Goal: Transaction & Acquisition: Purchase product/service

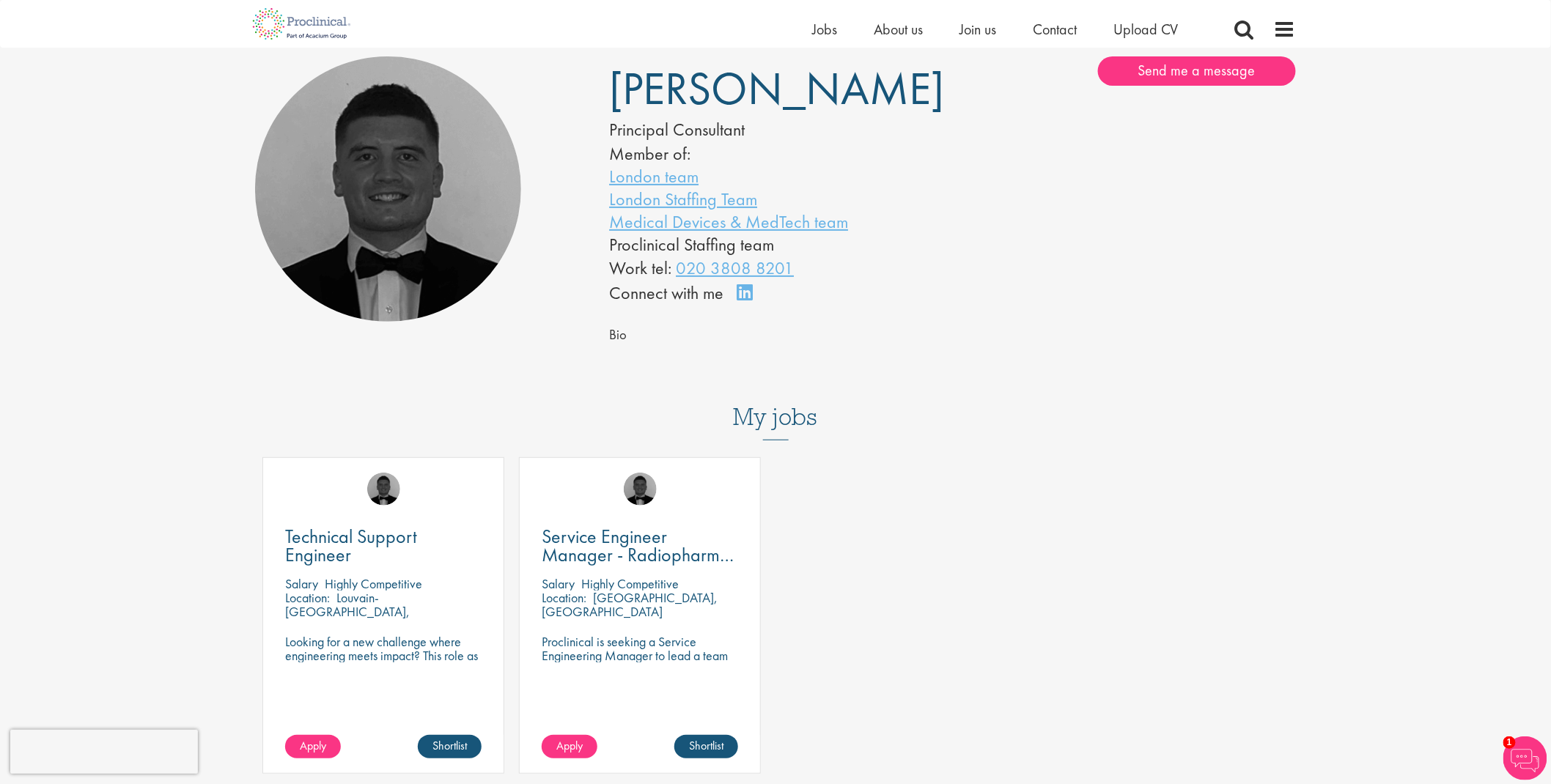
scroll to position [217, 0]
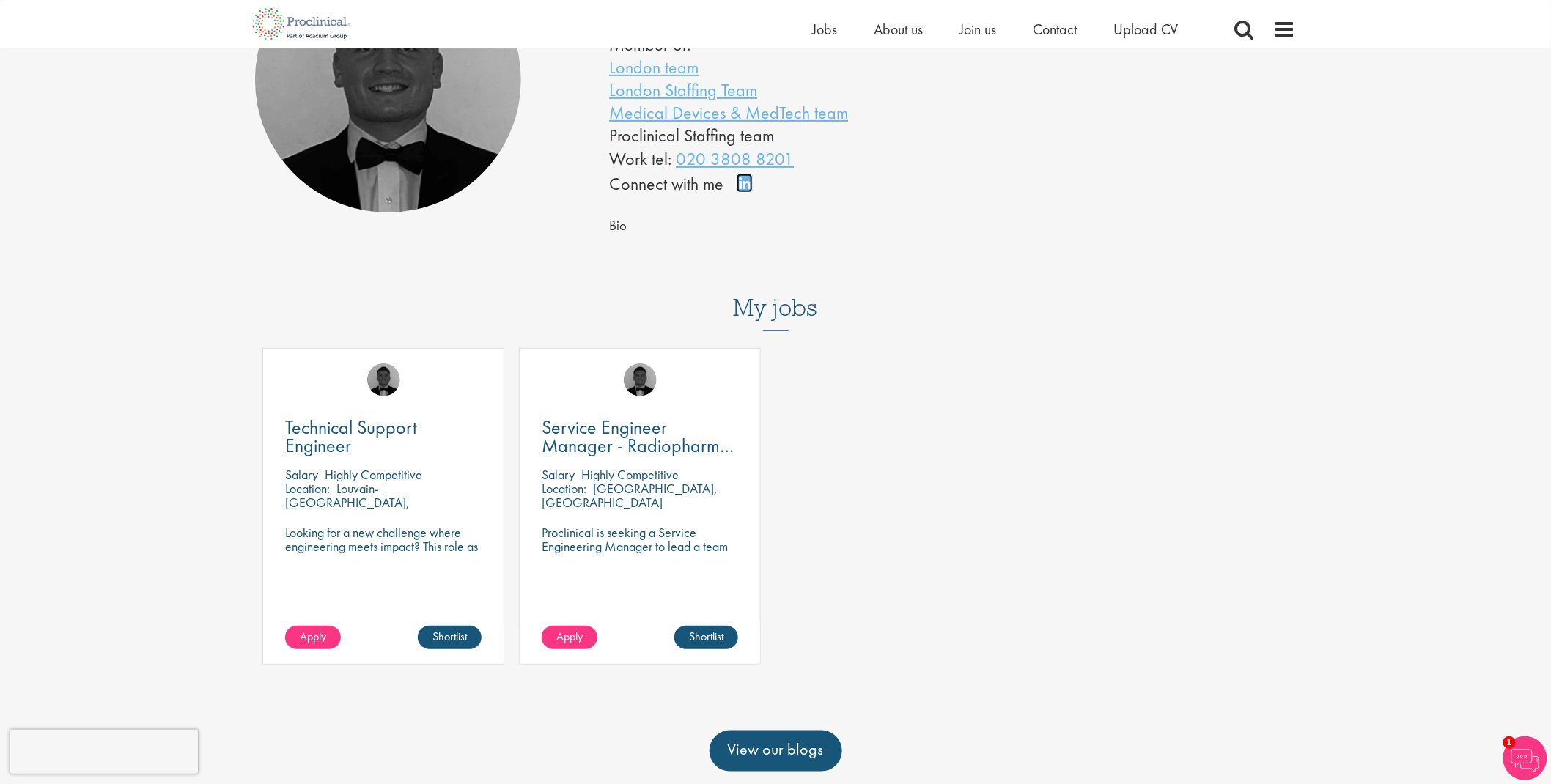
click at [743, 190] on link "Connect on LinkedIn" at bounding box center [749, 190] width 26 height 0
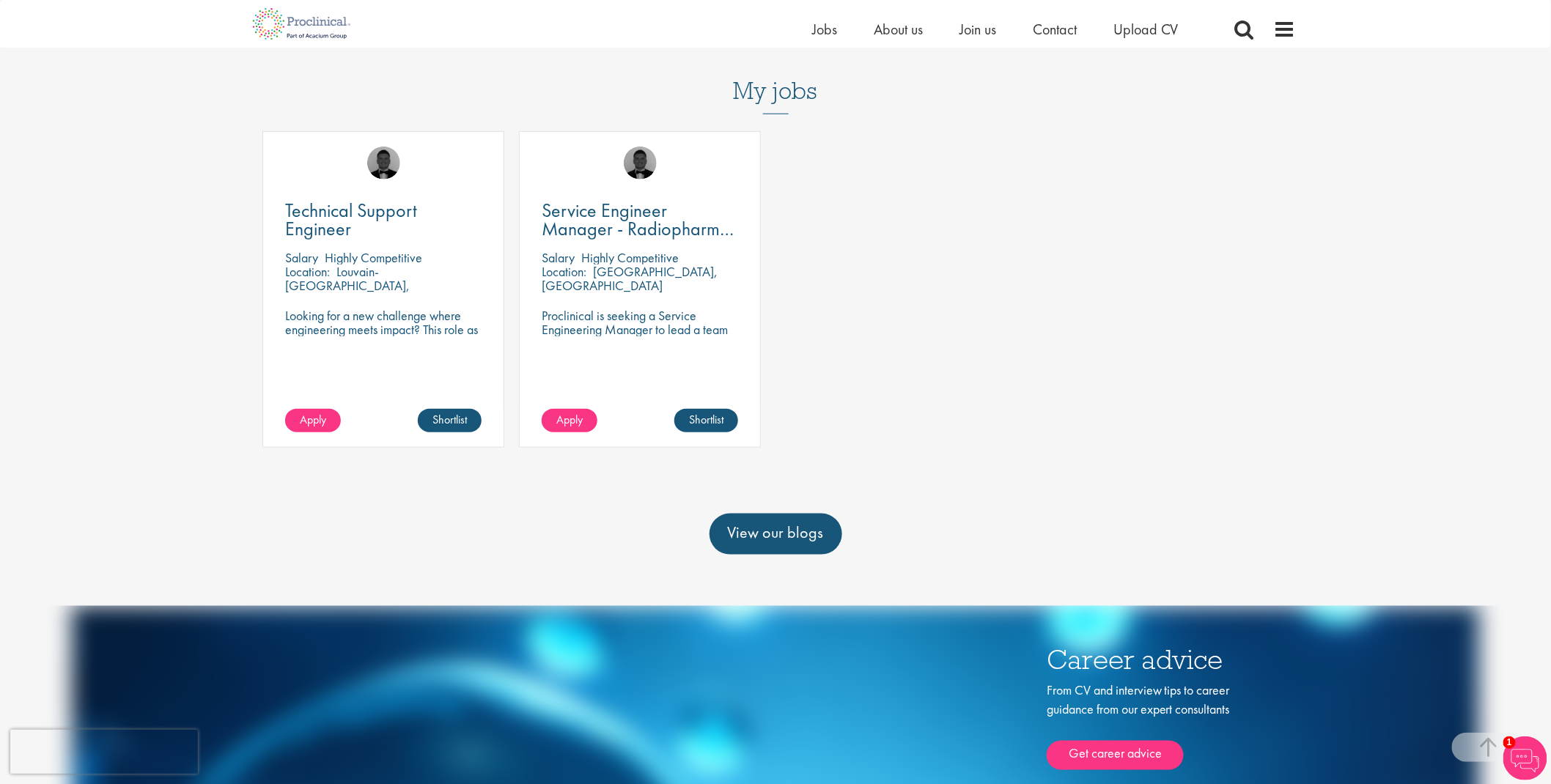
scroll to position [325, 0]
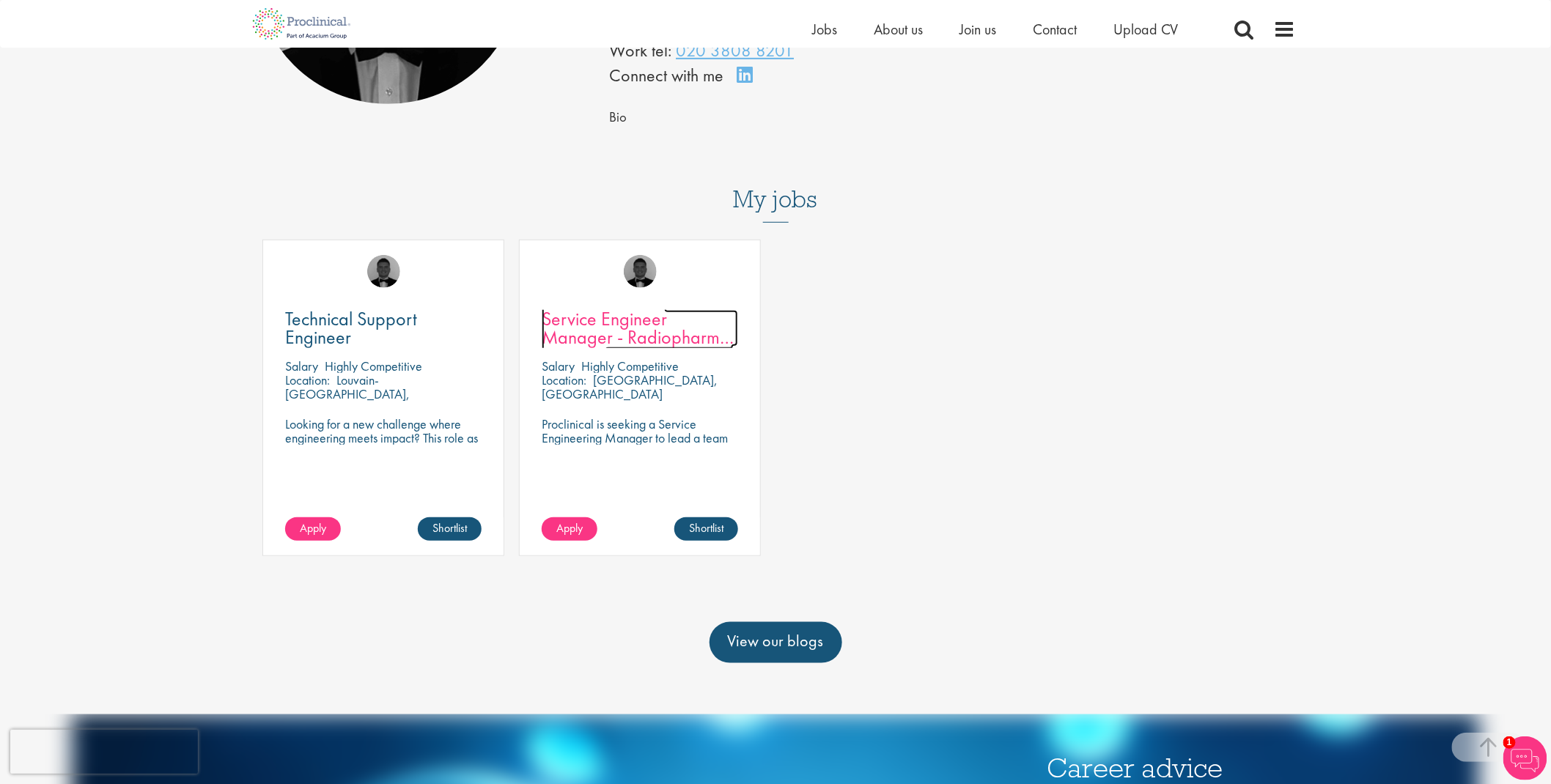
click at [606, 328] on span "Service Engineer Manager - Radiopharma Solutions" at bounding box center [638, 336] width 192 height 61
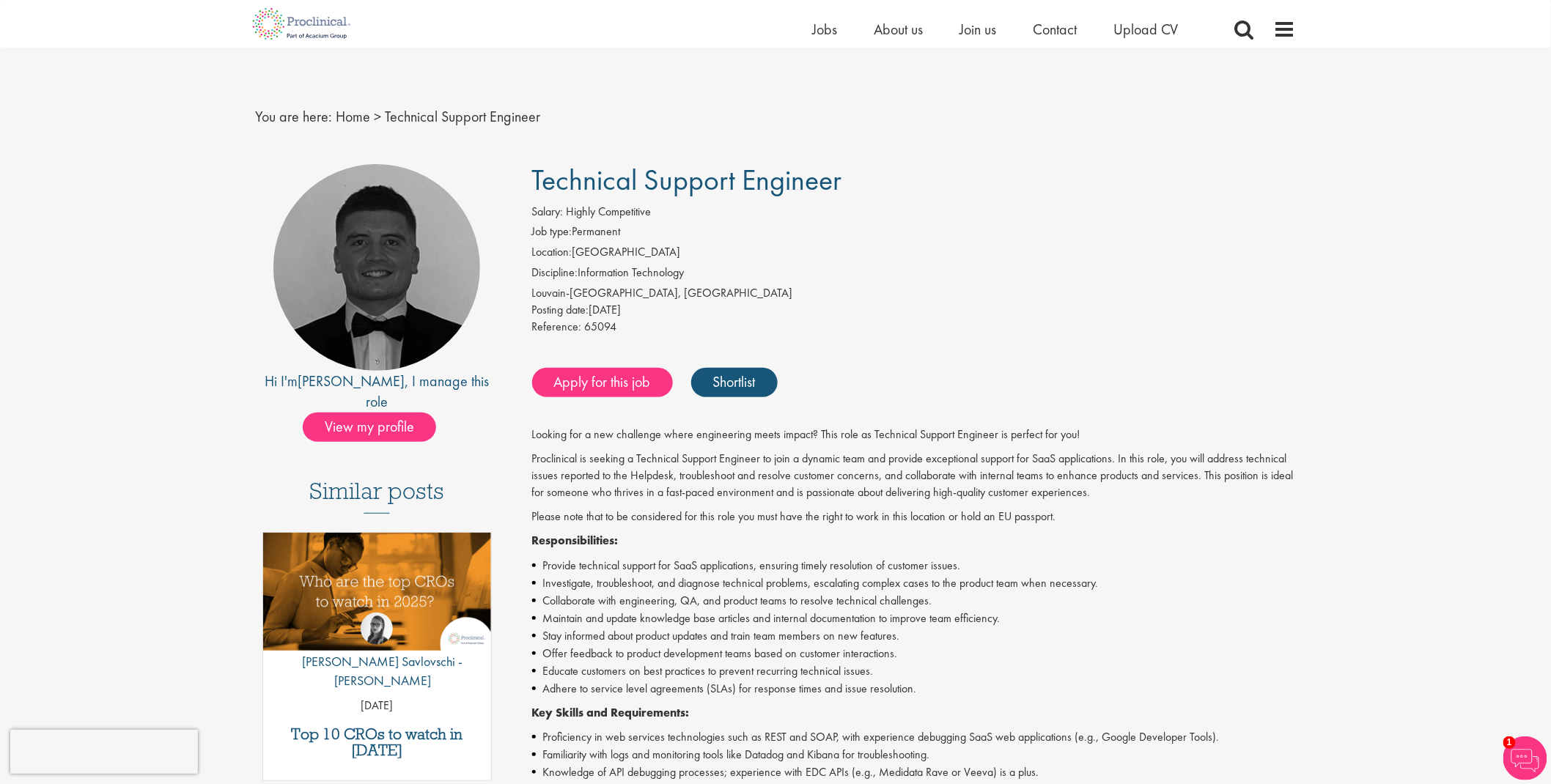
scroll to position [434, 0]
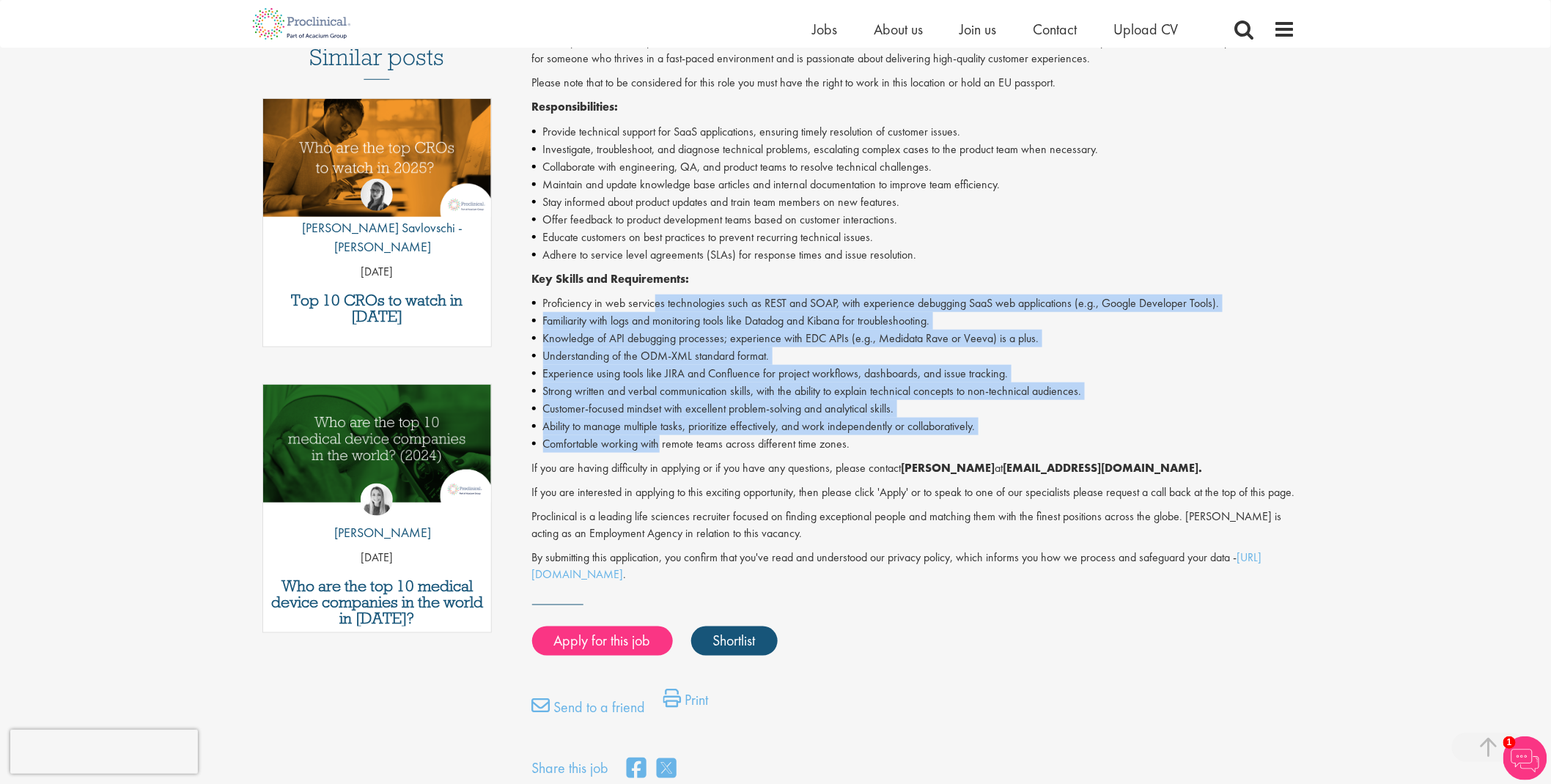
drag, startPoint x: 655, startPoint y: 305, endPoint x: 660, endPoint y: 441, distance: 136.1
click at [660, 441] on ul "Proficiency in web services technologies such as REST and SOAP, with experience…" at bounding box center [914, 373] width 765 height 158
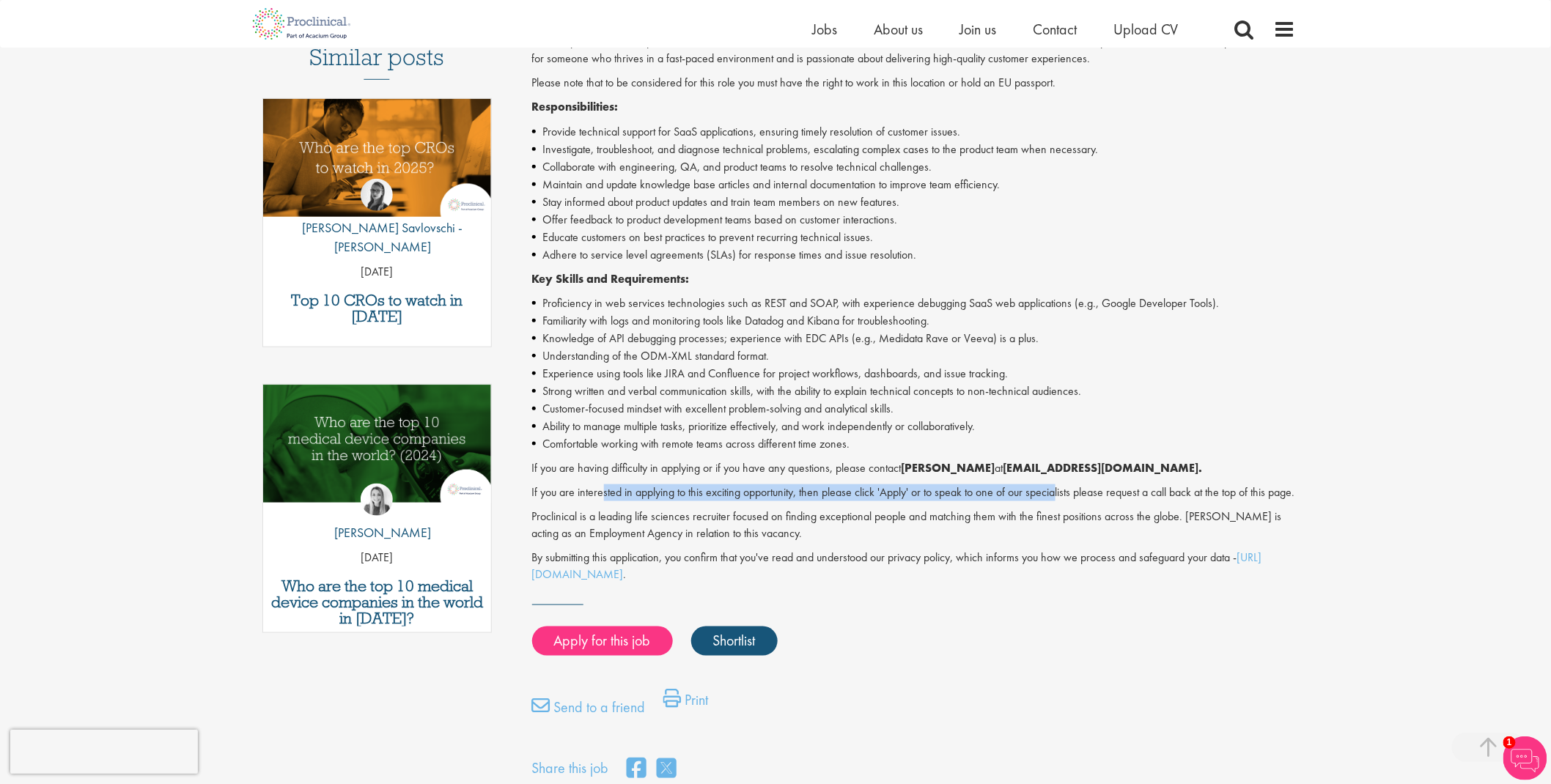
drag, startPoint x: 601, startPoint y: 487, endPoint x: 1057, endPoint y: 489, distance: 456.0
click at [1057, 489] on p "If you are interested in applying to this exciting opportunity, then please cli…" at bounding box center [914, 493] width 765 height 16
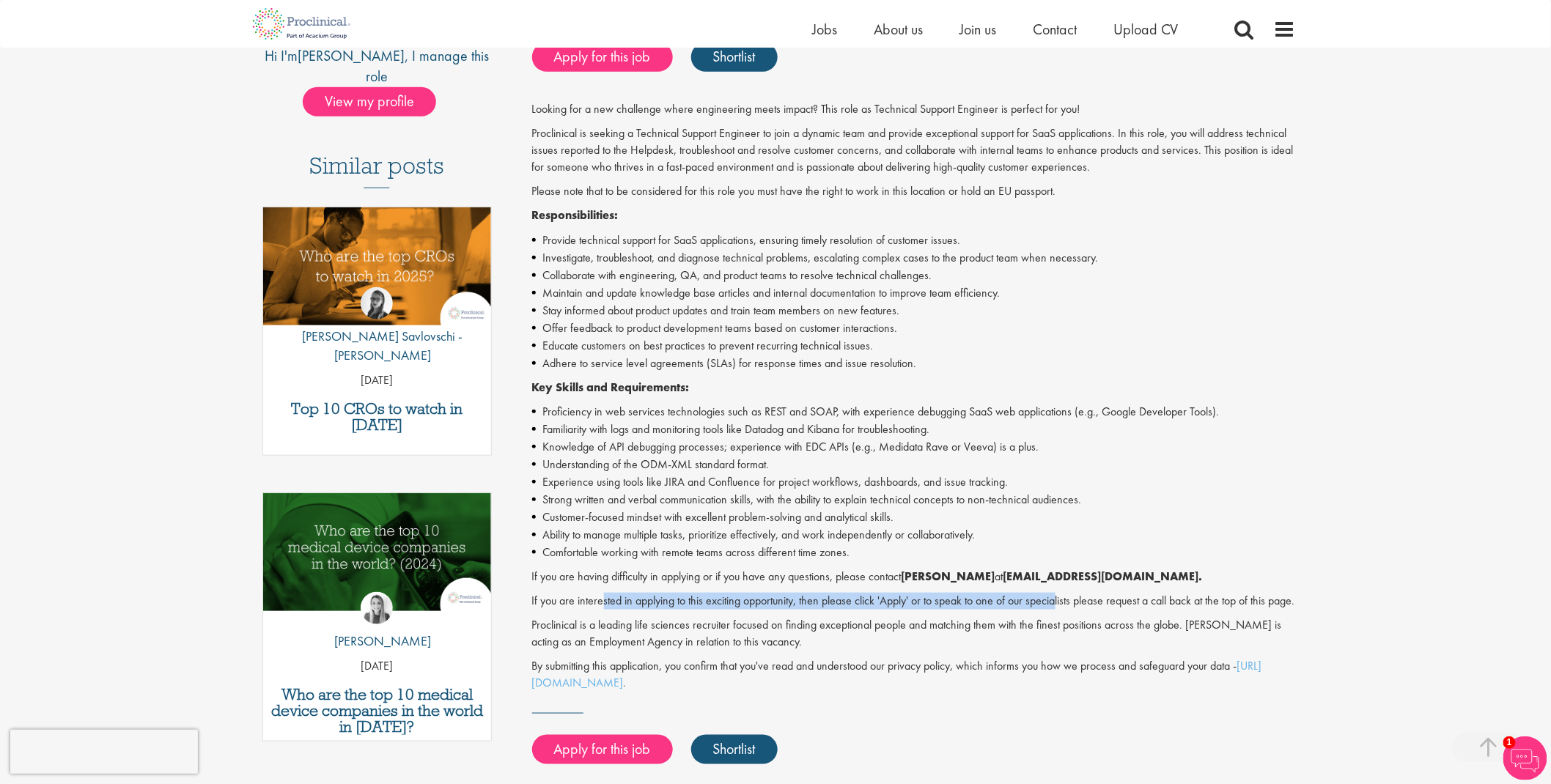
scroll to position [217, 0]
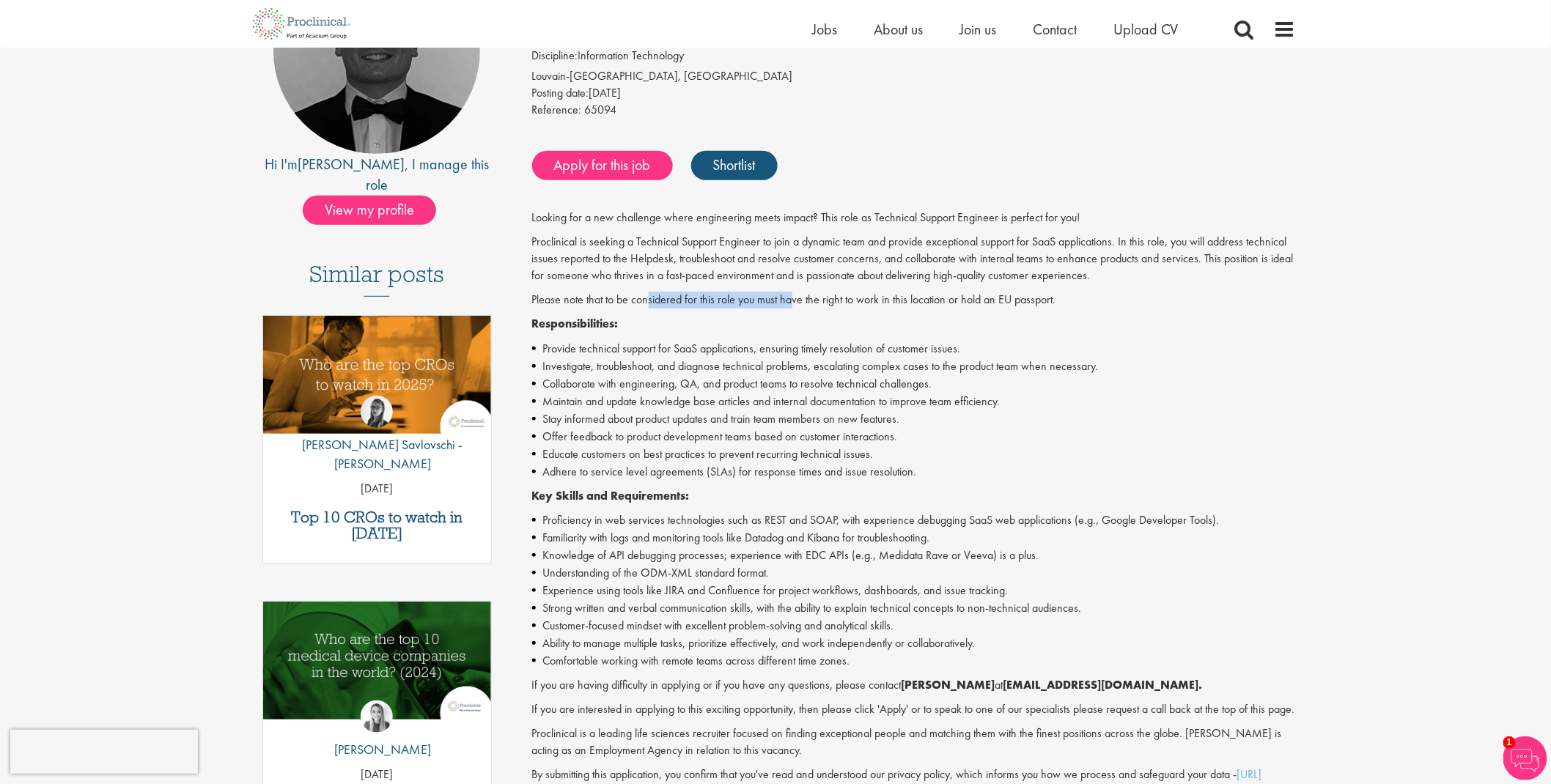
drag, startPoint x: 650, startPoint y: 298, endPoint x: 791, endPoint y: 302, distance: 141.1
click at [791, 302] on p "Please note that to be considered for this role you must have the right to work…" at bounding box center [914, 300] width 765 height 16
click at [813, 305] on p "Please note that to be considered for this role you must have the right to work…" at bounding box center [914, 300] width 765 height 16
drag, startPoint x: 526, startPoint y: 260, endPoint x: 609, endPoint y: 267, distance: 83.3
click at [609, 267] on div "Technical Support Engineer Salary: Highly Competitive Job type: Permanent Locat…" at bounding box center [908, 473] width 798 height 1054
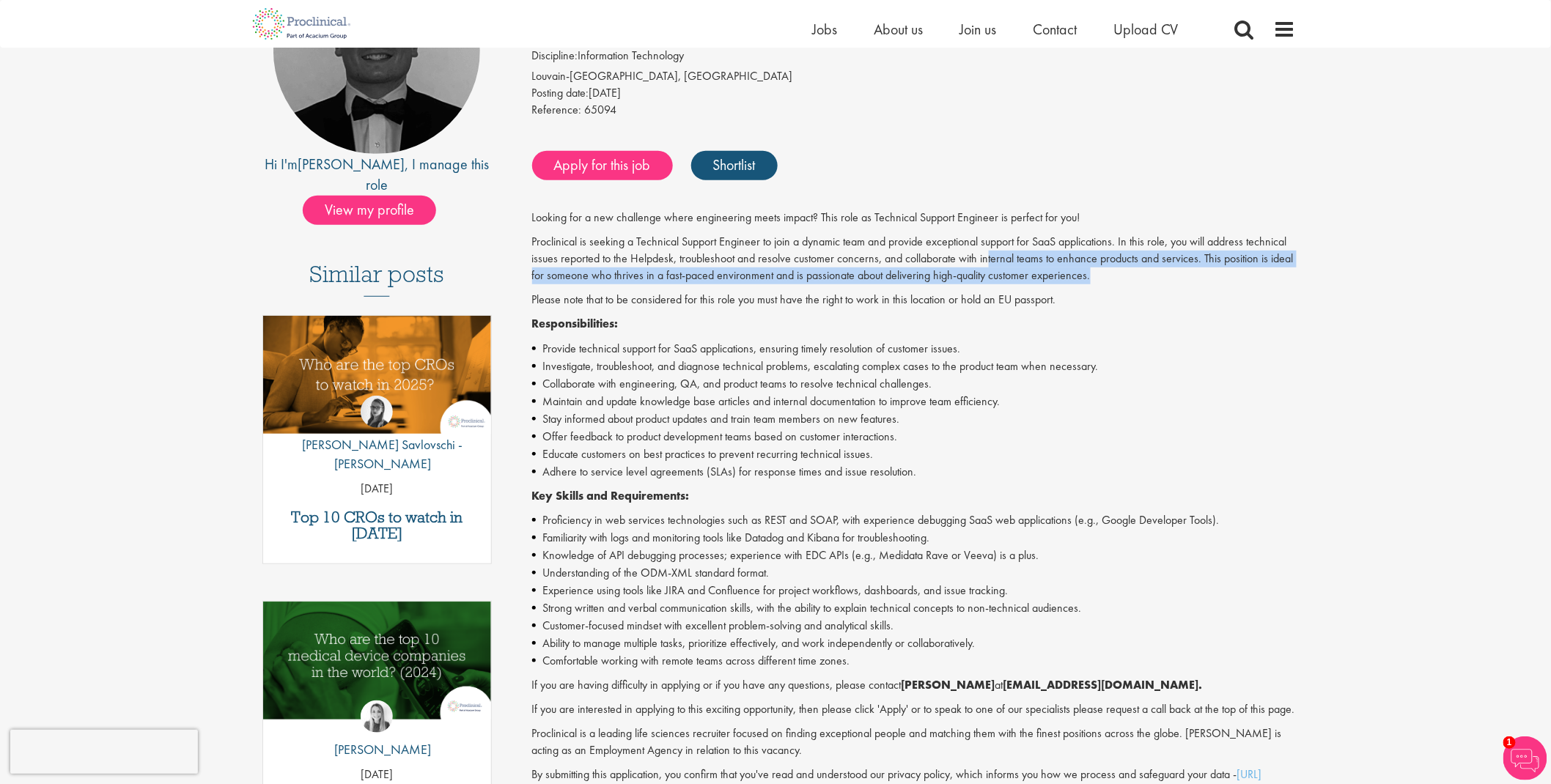
drag, startPoint x: 1012, startPoint y: 264, endPoint x: 1090, endPoint y: 276, distance: 78.9
click at [1090, 276] on p "Proclinical is seeking a Technical Support Engineer to join a dynamic team and …" at bounding box center [914, 259] width 765 height 50
